Goal: Transaction & Acquisition: Book appointment/travel/reservation

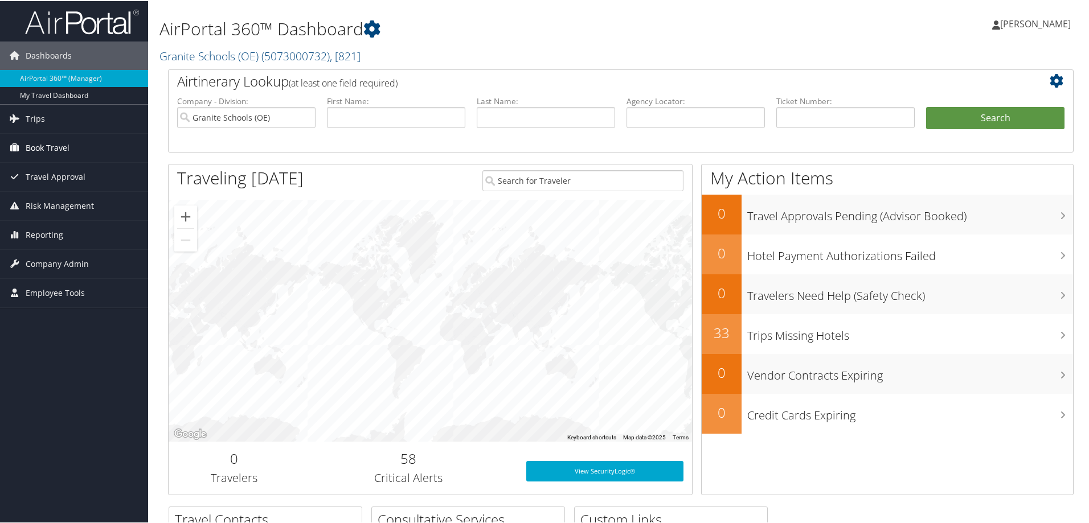
click at [55, 141] on span "Book Travel" at bounding box center [48, 147] width 44 height 28
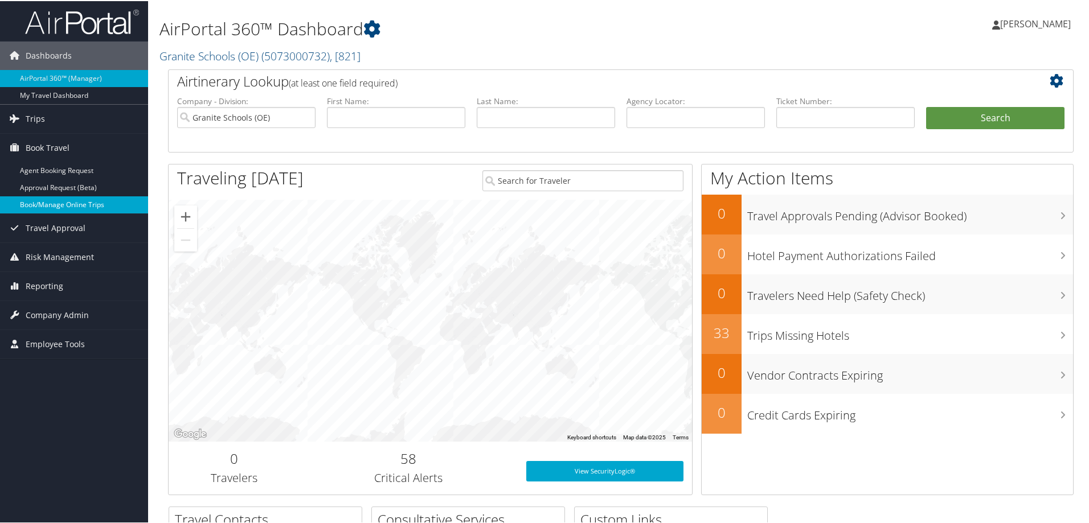
click at [64, 206] on link "Book/Manage Online Trips" at bounding box center [74, 203] width 148 height 17
